Goal: Task Accomplishment & Management: Use online tool/utility

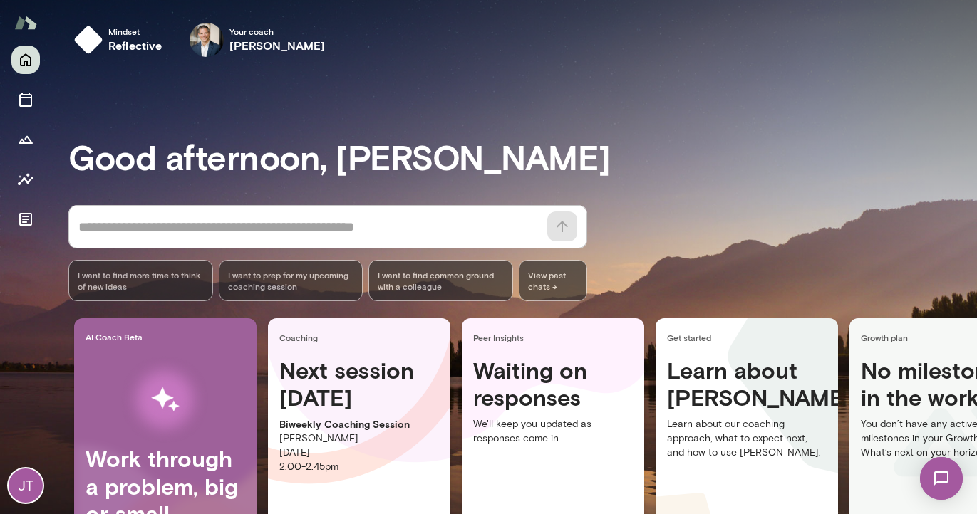
scroll to position [115, 0]
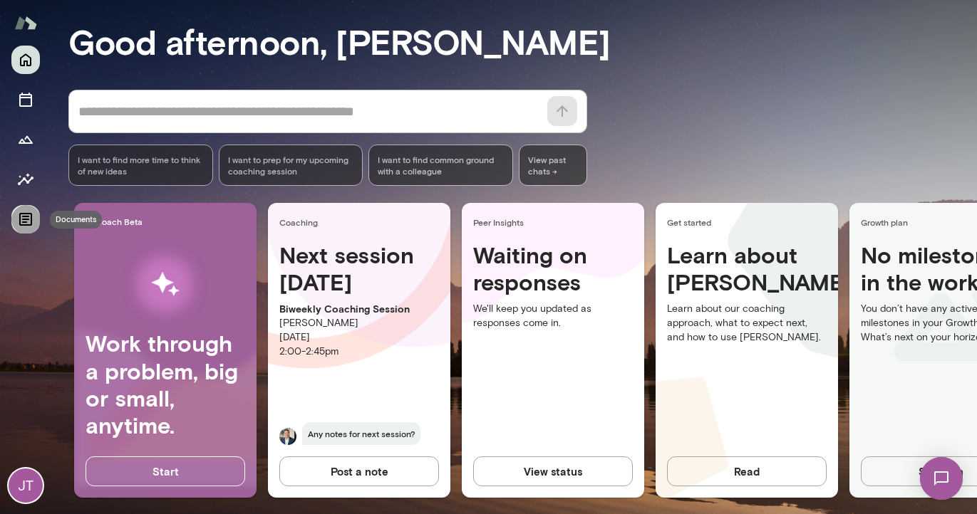
click at [21, 219] on icon "Documents" at bounding box center [25, 219] width 17 height 17
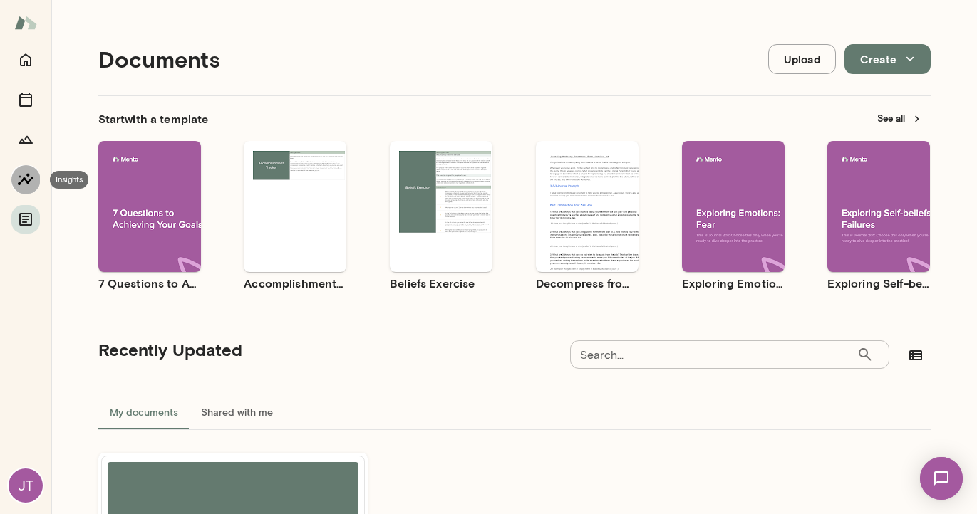
click at [22, 180] on icon "Insights" at bounding box center [26, 179] width 16 height 12
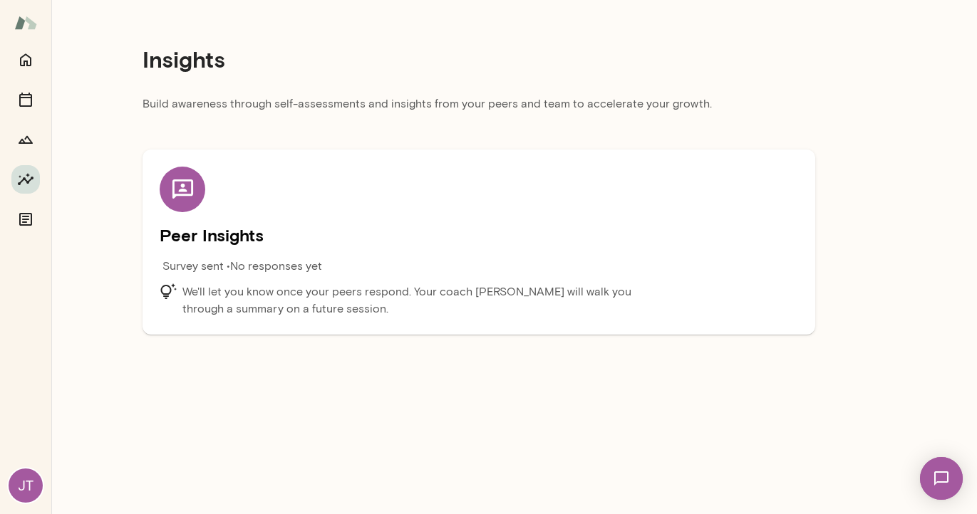
click at [258, 222] on div "Peer Insights Survey sent • No responses yet We'll let you know once your peers…" at bounding box center [479, 242] width 638 height 151
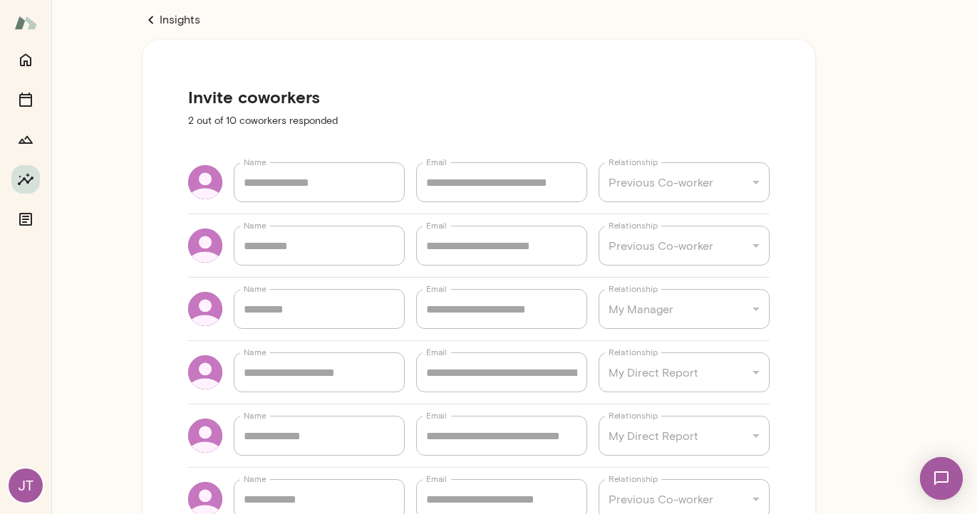
click at [159, 25] on icon at bounding box center [151, 19] width 17 height 17
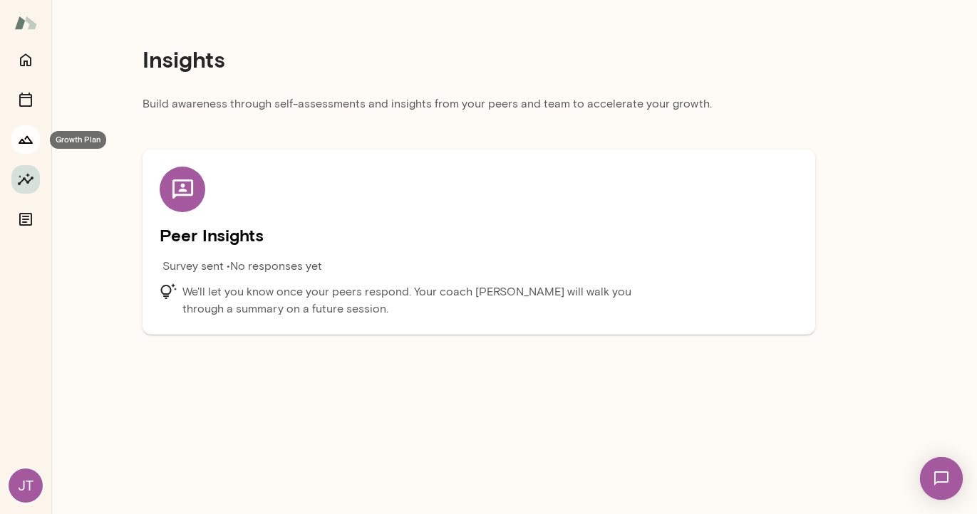
click at [26, 137] on icon "Growth Plan" at bounding box center [26, 140] width 14 height 8
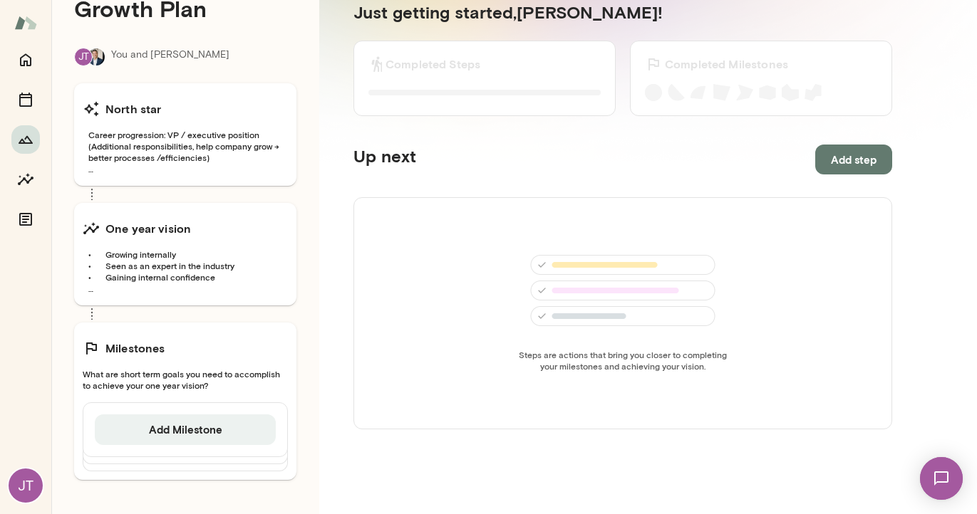
scroll to position [39, 0]
click at [143, 376] on span "What are short term goals you need to accomplish to achieve your one year visio…" at bounding box center [185, 379] width 205 height 23
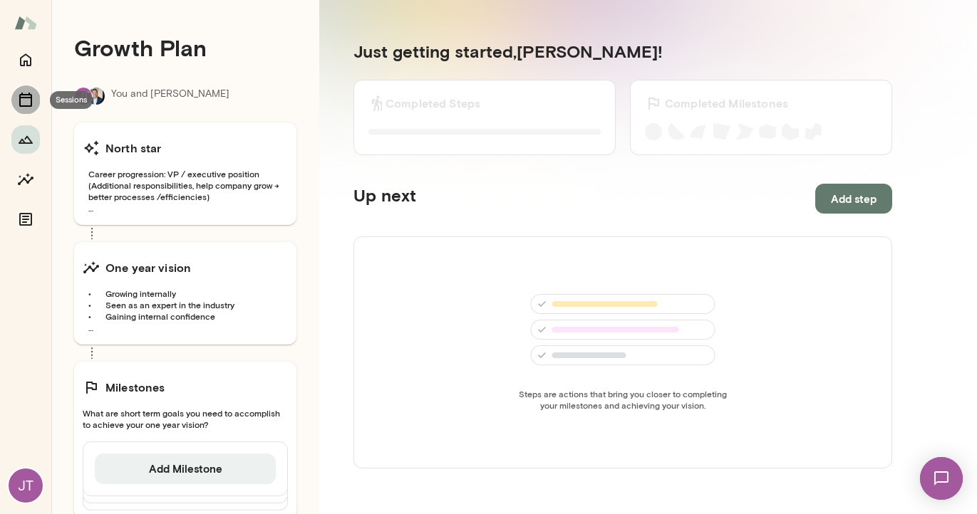
click at [21, 95] on icon "Sessions" at bounding box center [25, 100] width 13 height 14
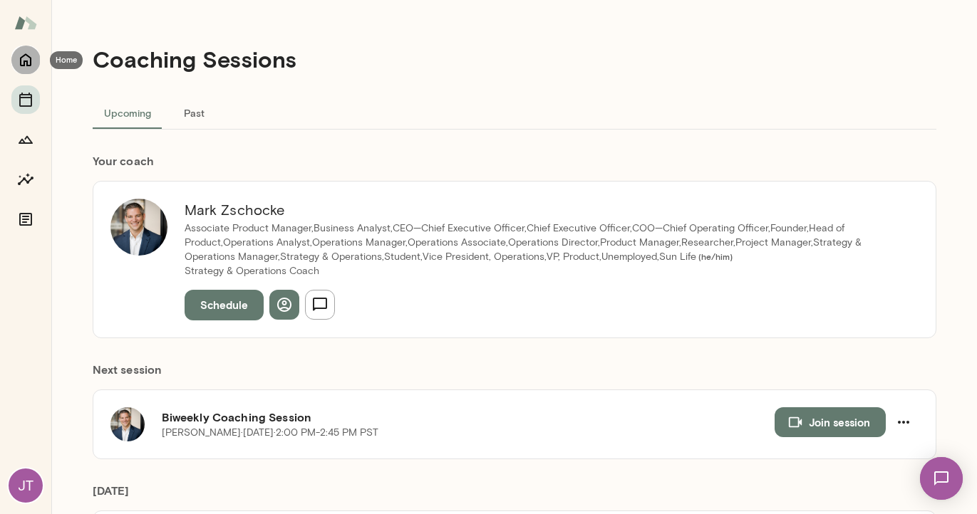
click at [30, 66] on icon "Home" at bounding box center [25, 60] width 11 height 13
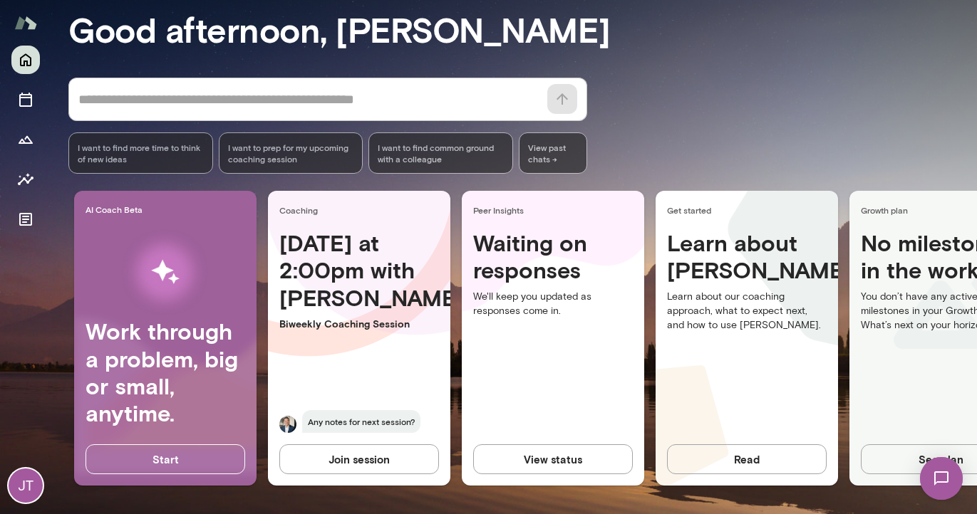
scroll to position [138, 0]
click at [388, 451] on button "Join session" at bounding box center [359, 460] width 160 height 30
